Goal: Transaction & Acquisition: Purchase product/service

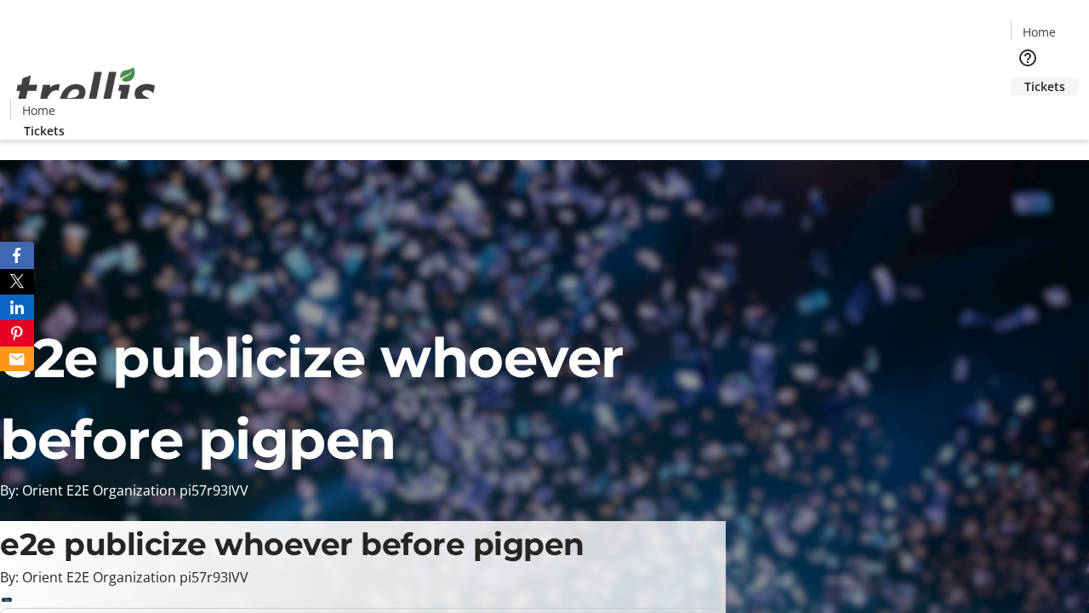
click at [1024, 77] on span "Tickets" at bounding box center [1044, 86] width 41 height 18
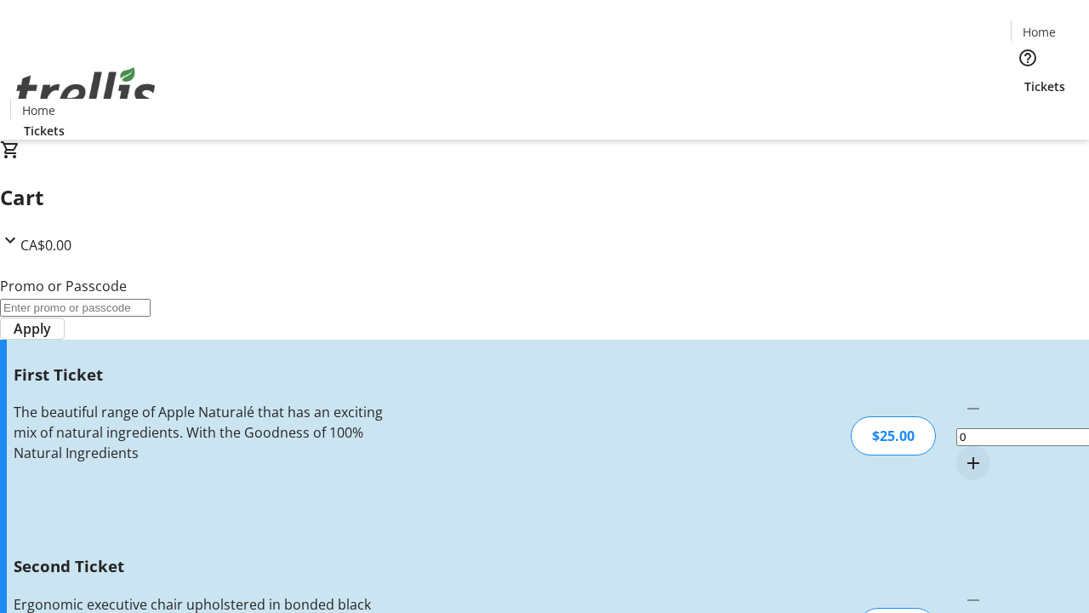
click at [963, 453] on mat-icon "Increment by one" at bounding box center [973, 463] width 20 height 20
type input "1"
type input "2"
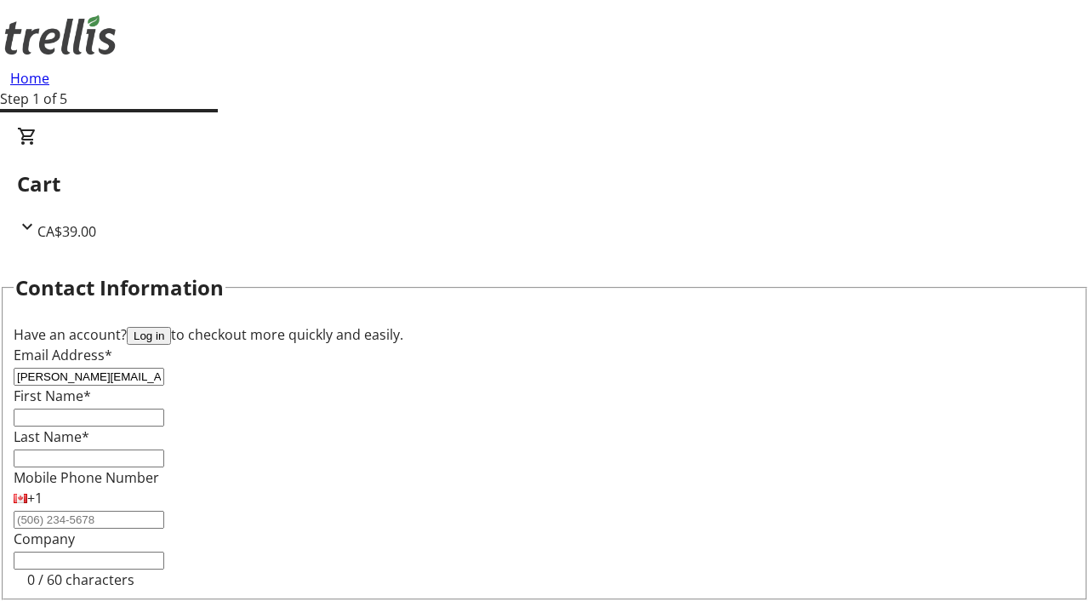
type input "[PERSON_NAME][EMAIL_ADDRESS][DOMAIN_NAME]"
type input "[PERSON_NAME]"
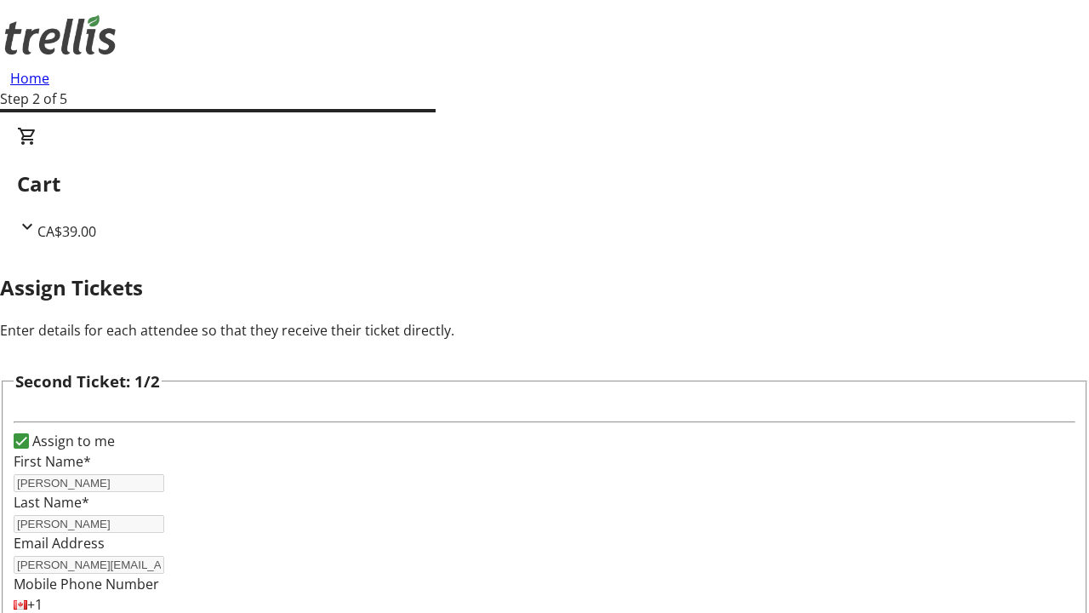
type input "Chanel"
type input "[PERSON_NAME]"
type input "[EMAIL_ADDRESS][DOMAIN_NAME]"
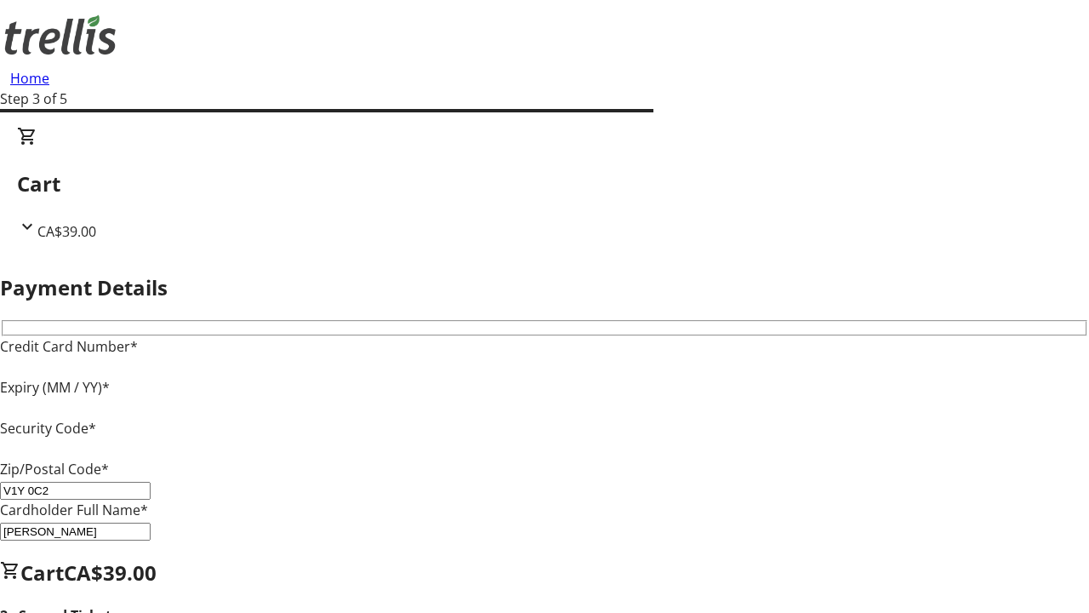
type input "V1Y 0C2"
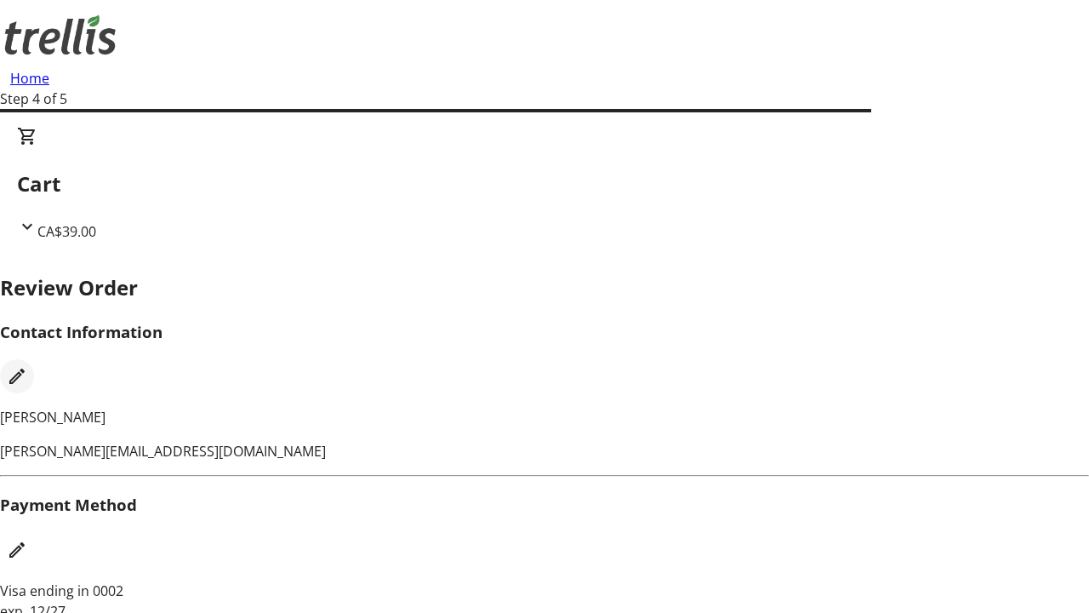
click at [27, 366] on mat-icon "Edit Contact Information" at bounding box center [17, 376] width 20 height 20
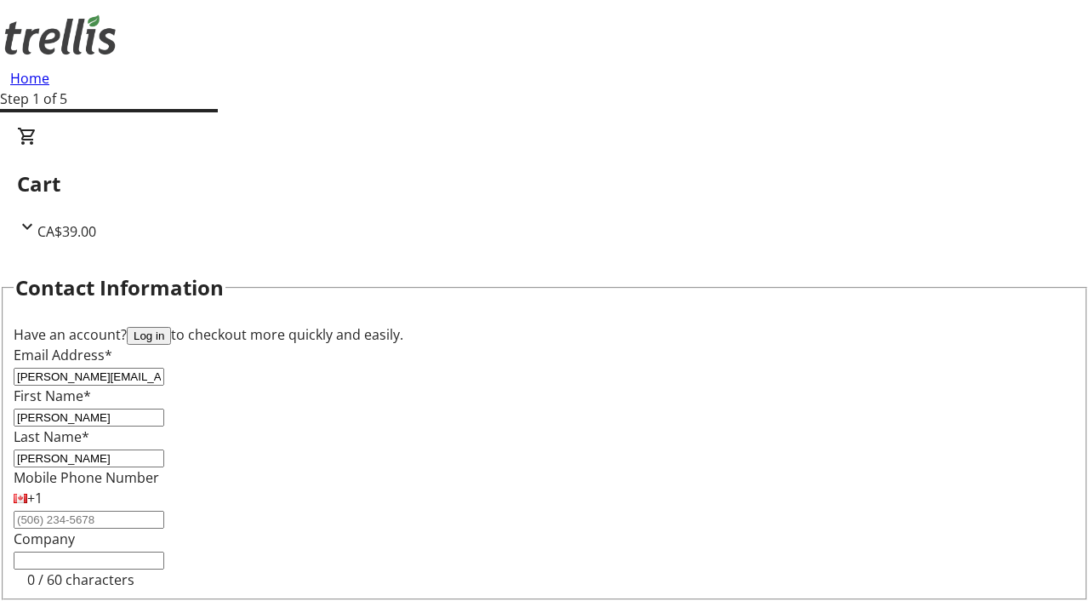
type input "[PERSON_NAME]"
type input "O'Kon"
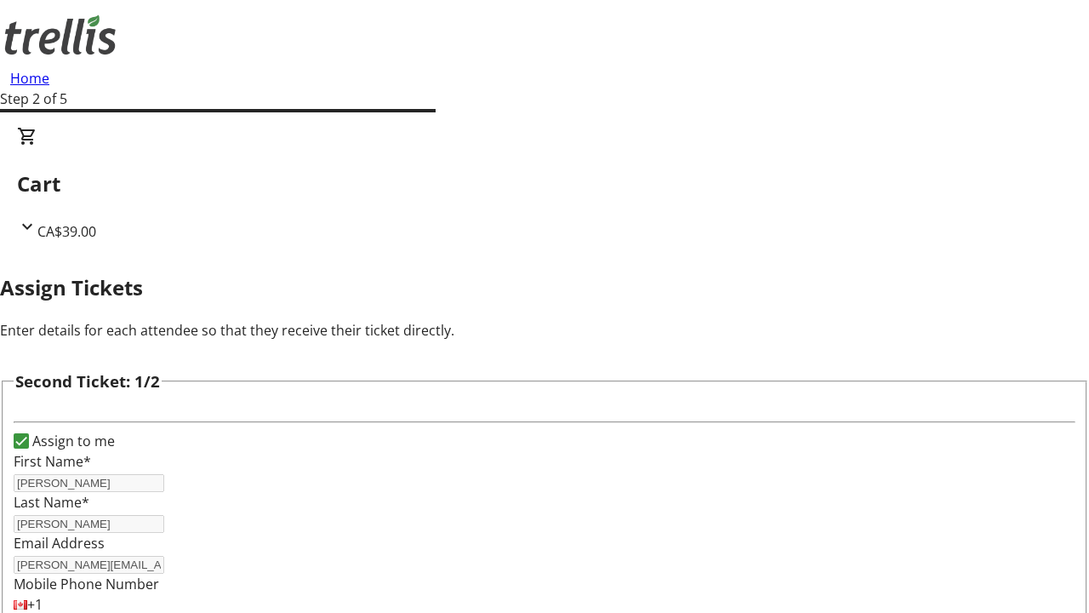
type input "New"
type input "Name"
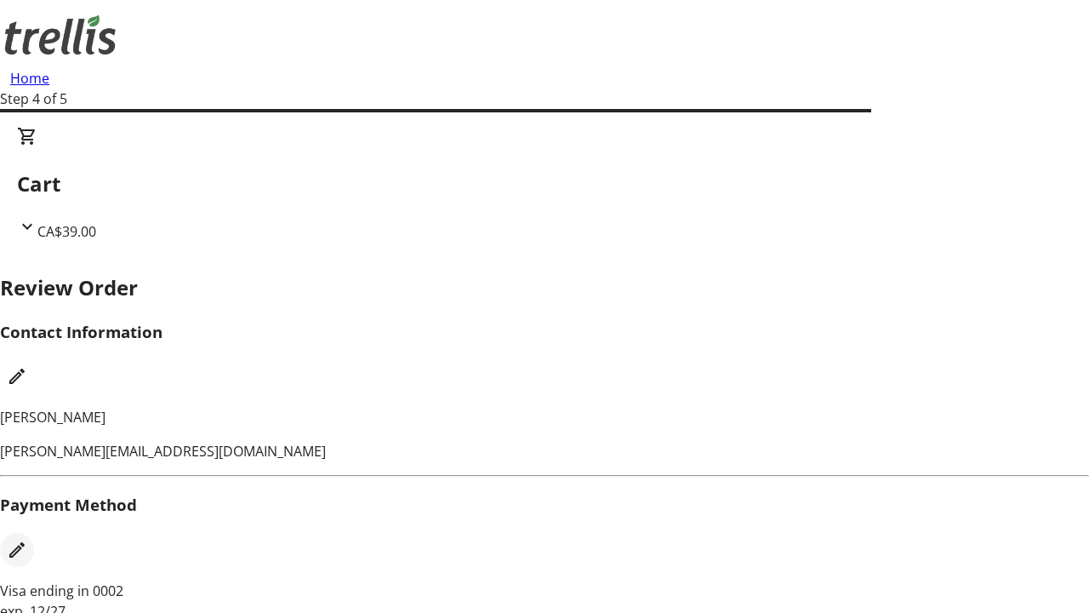
click at [27, 539] on mat-icon "Edit Payment Method" at bounding box center [17, 549] width 20 height 20
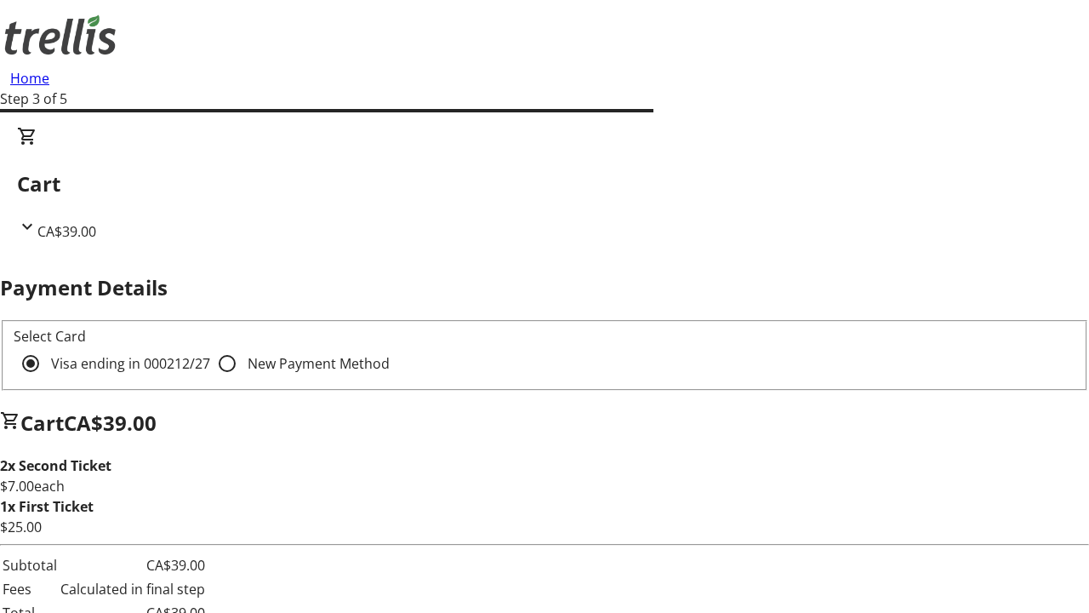
click at [210, 346] on input "New Payment Method" at bounding box center [227, 363] width 34 height 34
radio input "true"
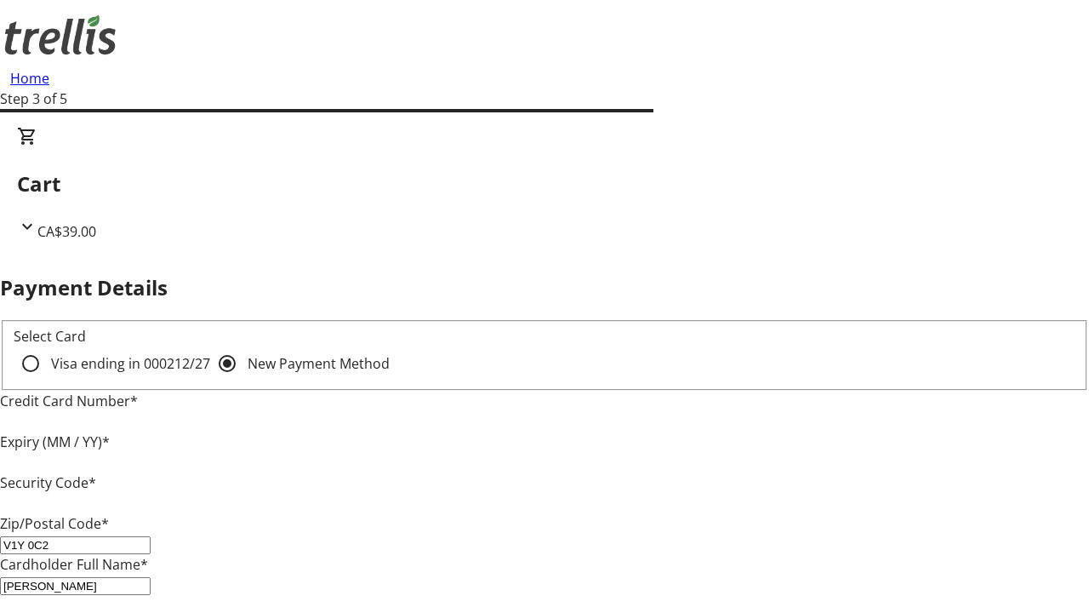
type input "V1Y 0C2"
